Goal: Check status

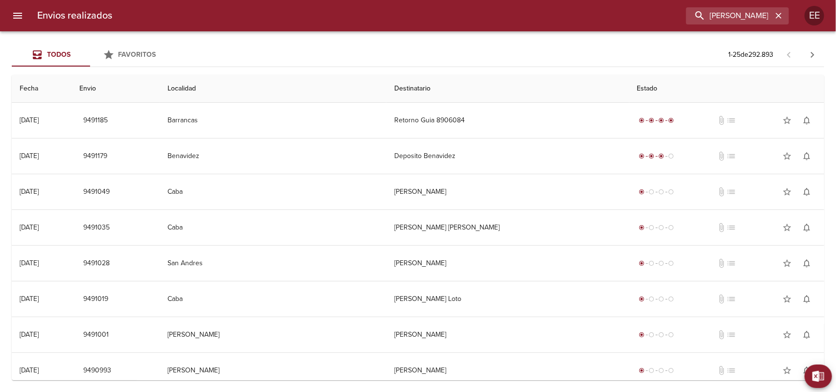
type input "[PERSON_NAME] [PERSON_NAME]"
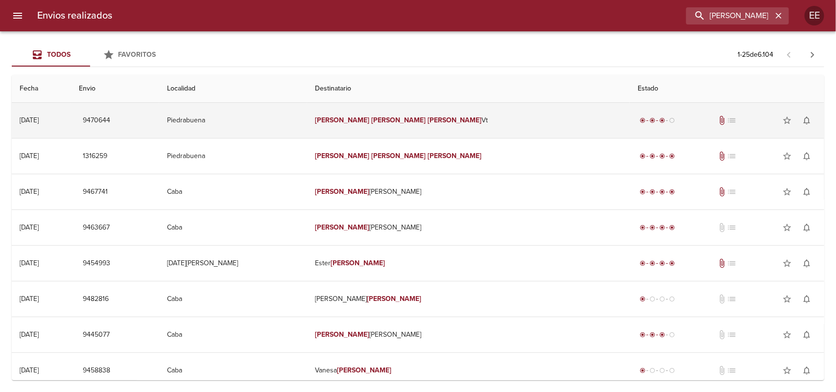
click at [410, 114] on td "[PERSON_NAME] [PERSON_NAME] Vt" at bounding box center [468, 120] width 323 height 35
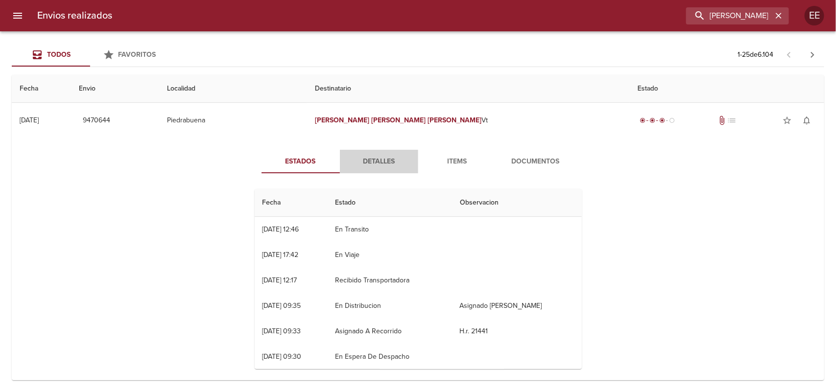
click at [382, 162] on span "Detalles" at bounding box center [379, 162] width 67 height 12
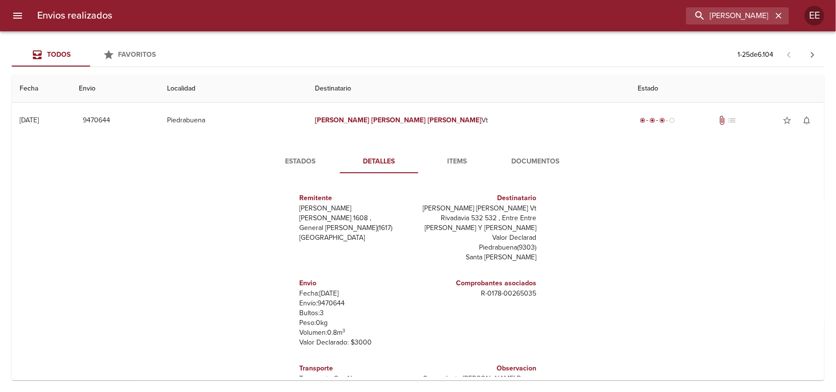
click at [329, 304] on p "Envío: 9470644" at bounding box center [357, 304] width 115 height 10
copy p "9470644"
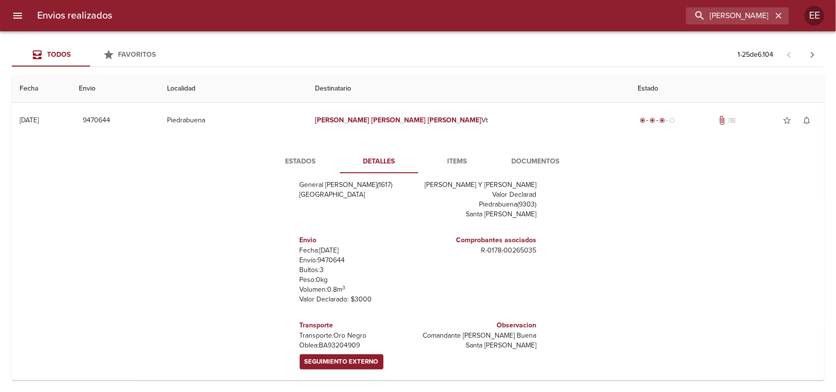
click at [328, 341] on p "[PERSON_NAME]: BA93204909" at bounding box center [357, 346] width 115 height 10
copy p "BA93204909"
click at [337, 362] on span "Seguimiento Externo" at bounding box center [342, 362] width 74 height 11
